Goal: Information Seeking & Learning: Learn about a topic

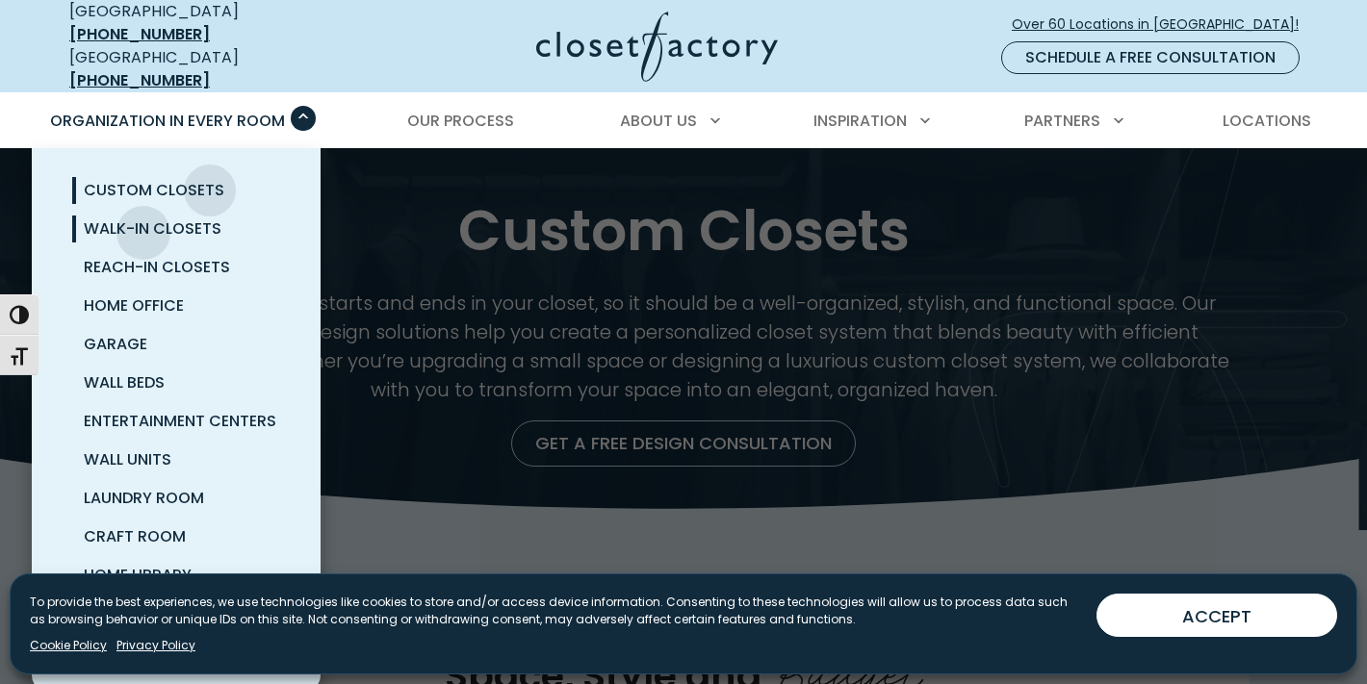
click at [143, 219] on span "Walk-In Closets" at bounding box center [153, 229] width 138 height 22
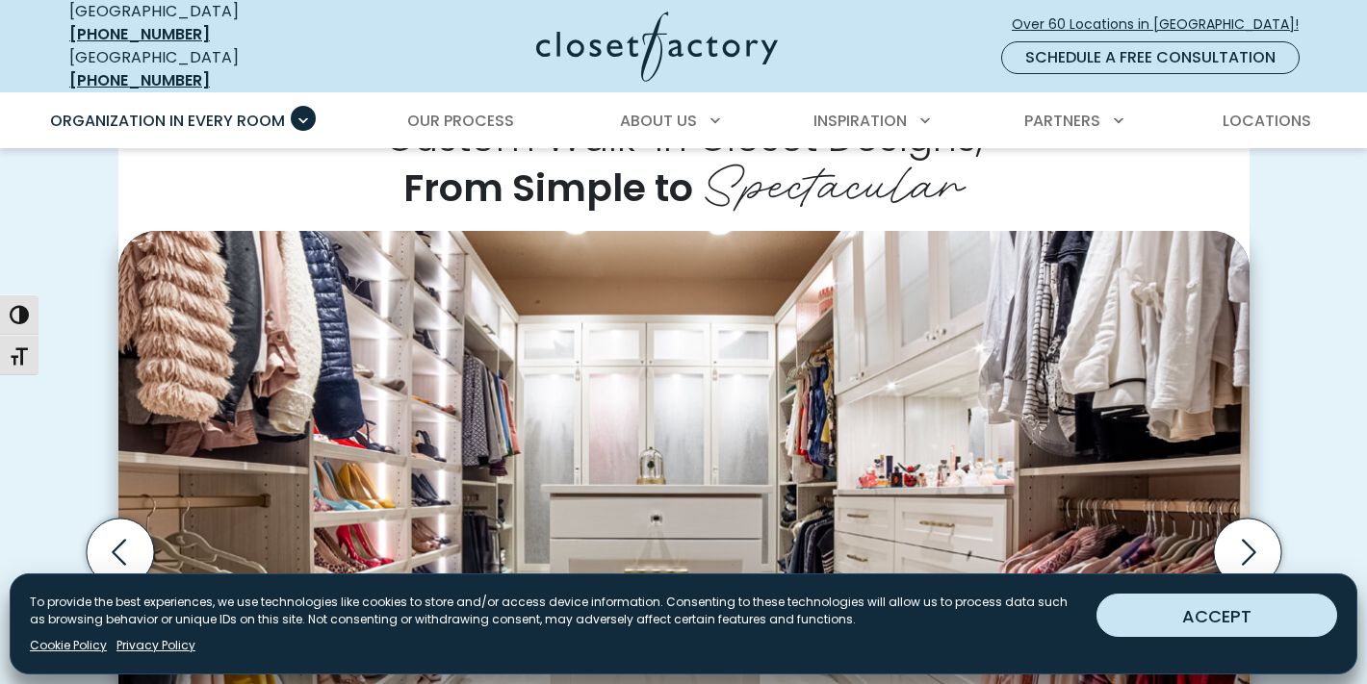
click at [1156, 628] on button "ACCEPT" at bounding box center [1216, 615] width 241 height 43
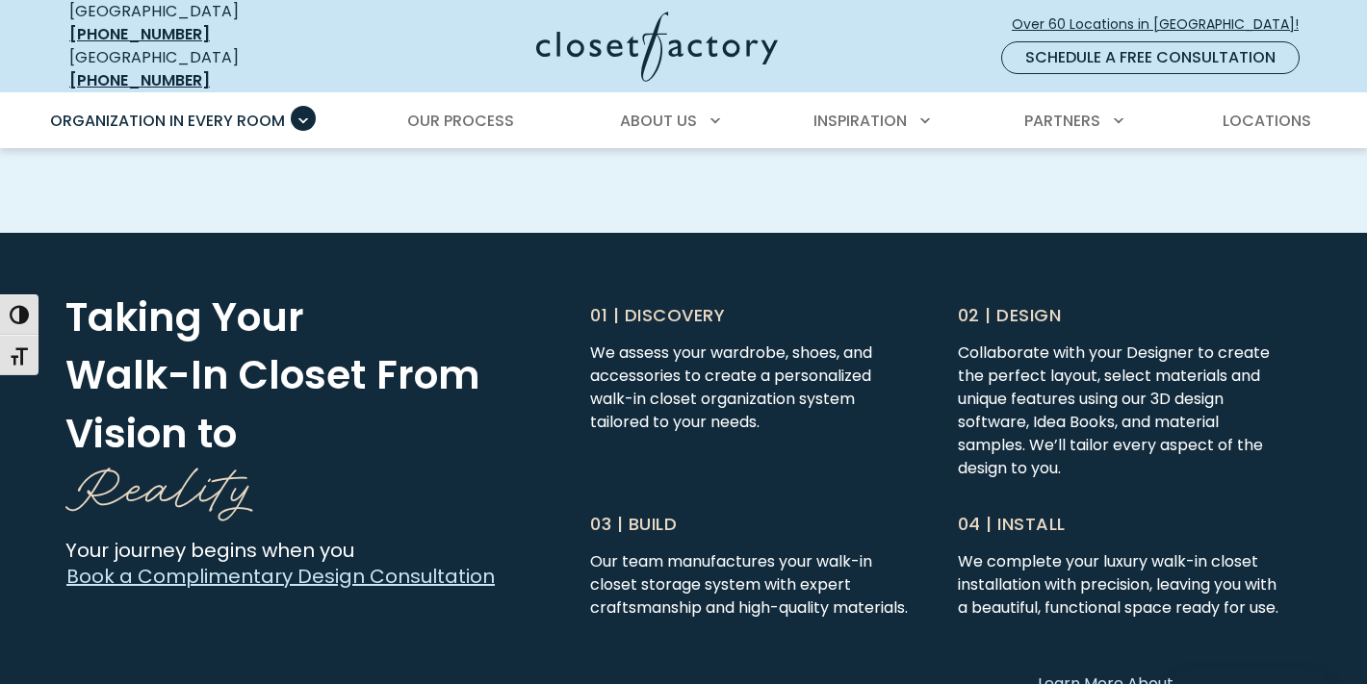
scroll to position [4911, 0]
